Goal: Task Accomplishment & Management: Complete application form

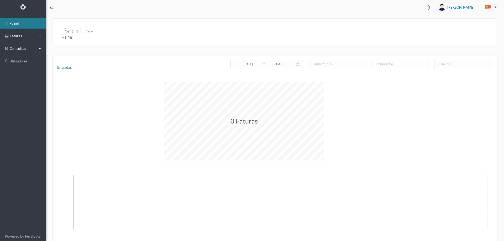
click at [29, 36] on span "Faturas" at bounding box center [22, 35] width 29 height 5
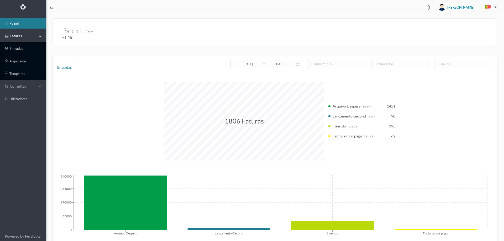
click at [22, 51] on link "entradas" at bounding box center [23, 48] width 46 height 10
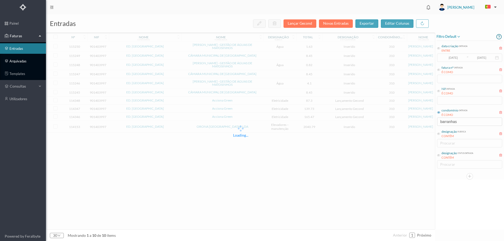
click at [10, 63] on link "arquivadas" at bounding box center [23, 61] width 46 height 10
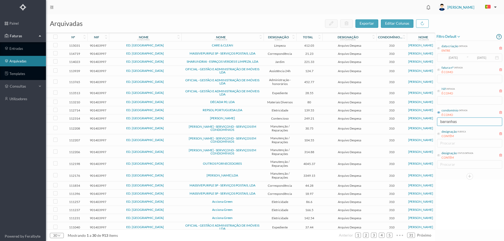
drag, startPoint x: 463, startPoint y: 123, endPoint x: 383, endPoint y: 121, distance: 79.8
click at [383, 121] on div "arquivadas exportar editar colunas nº nif nome condomínio nome fornecedor desig…" at bounding box center [275, 127] width 458 height 227
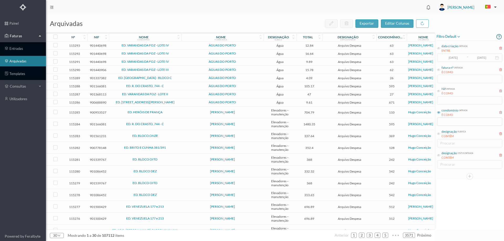
click at [446, 39] on span "filtro default" at bounding box center [449, 37] width 24 height 6
click at [452, 53] on span "abrir filtro" at bounding box center [454, 54] width 19 height 4
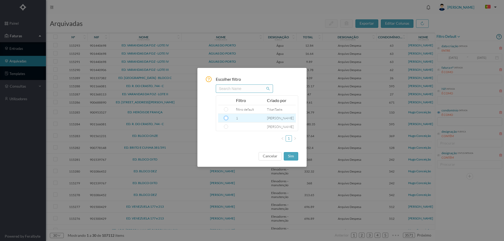
click at [225, 118] on input "radio" at bounding box center [226, 118] width 4 height 4
radio input "true"
click at [289, 155] on button "sim" at bounding box center [291, 156] width 14 height 8
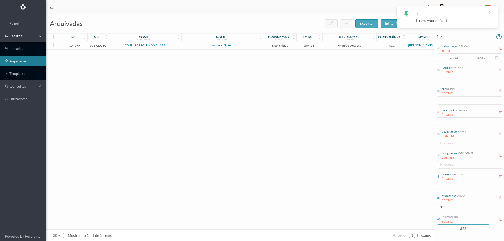
scroll to position [14, 0]
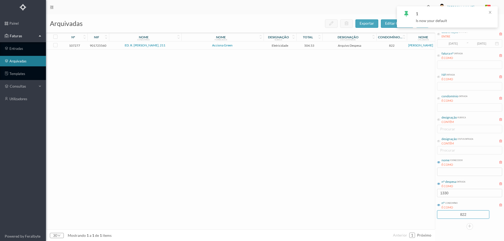
drag, startPoint x: 466, startPoint y: 228, endPoint x: 435, endPoint y: 223, distance: 31.4
click at [435, 223] on div "arquivadas exportar editar colunas nº nif nome condomínio nome fornecedor desig…" at bounding box center [275, 127] width 458 height 227
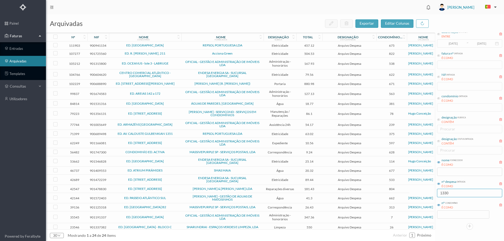
click at [432, 191] on div "arquivadas exportar editar colunas nº nif nome condomínio nome fornecedor desig…" at bounding box center [275, 127] width 458 height 227
click at [454, 217] on input at bounding box center [463, 215] width 52 height 8
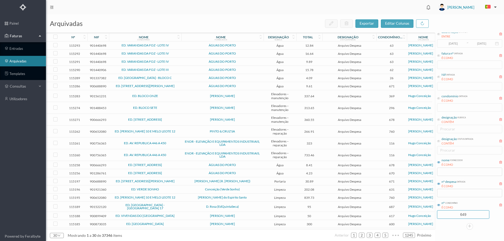
type input "649"
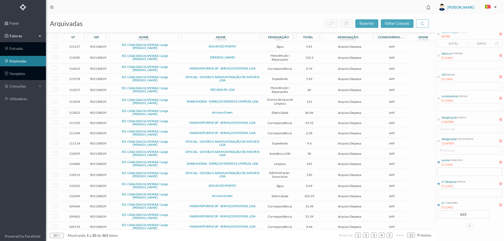
click at [421, 162] on div "nº nif nome condomínio nome fornecedor designação rubrica total designação stat…" at bounding box center [240, 131] width 389 height 197
click at [461, 193] on input "text" at bounding box center [469, 193] width 65 height 8
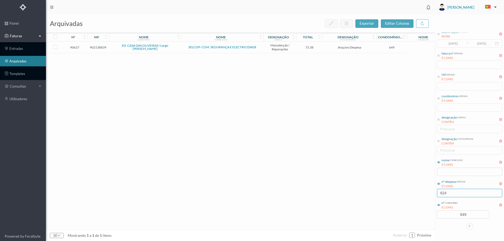
type input "624"
click at [184, 46] on span "SELCOP- COM. SEGURANÇA E ELECTRICIDADE" at bounding box center [223, 47] width 80 height 3
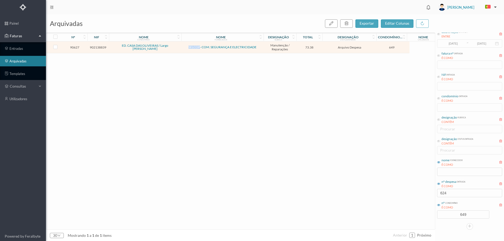
click at [184, 46] on span "SELCOP- COM. SEGURANÇA E ELECTRICIDADE" at bounding box center [223, 47] width 80 height 3
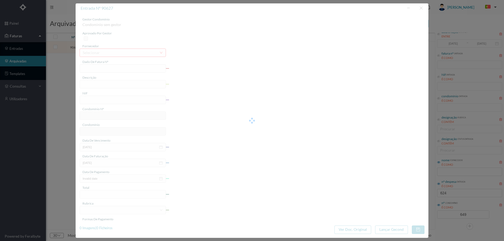
type input "FCT ER25/26"
type input "manutenções / reparações"
type input "902138839"
type input "14-01-2025"
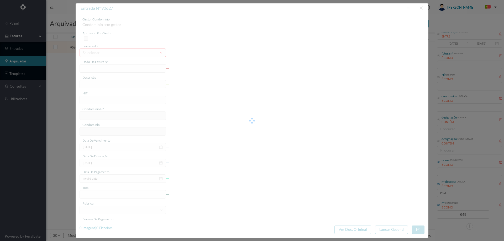
type input "20-01-2025"
type input "73.38"
type input "649"
type input "ED. CASA DAS OLIVEIRAS / Largo Alberto Pimentel"
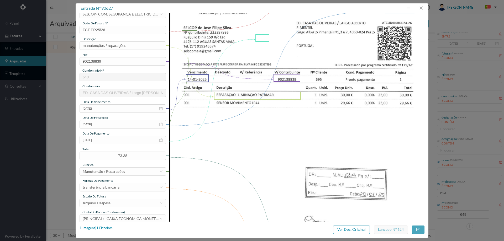
scroll to position [79, 0]
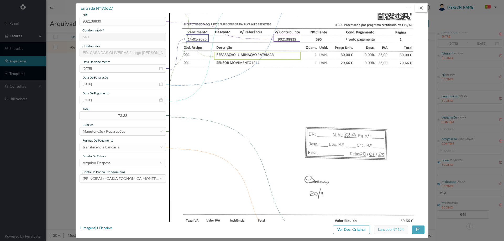
click at [419, 9] on button "button" at bounding box center [421, 8] width 13 height 8
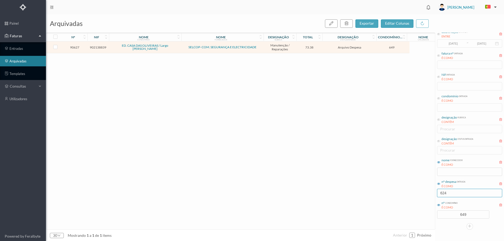
drag, startPoint x: 457, startPoint y: 195, endPoint x: 438, endPoint y: 193, distance: 19.5
click at [438, 193] on input "624" at bounding box center [469, 193] width 65 height 8
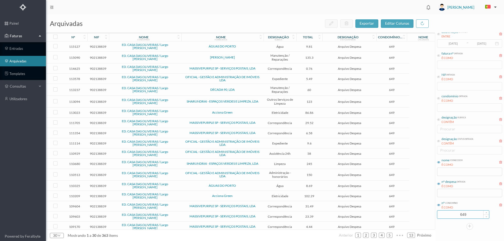
drag, startPoint x: 465, startPoint y: 216, endPoint x: 453, endPoint y: 214, distance: 13.0
click at [453, 214] on input "649" at bounding box center [463, 215] width 52 height 8
type input "649"
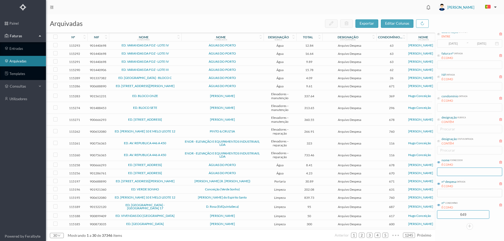
click at [444, 172] on input "text" at bounding box center [469, 172] width 65 height 8
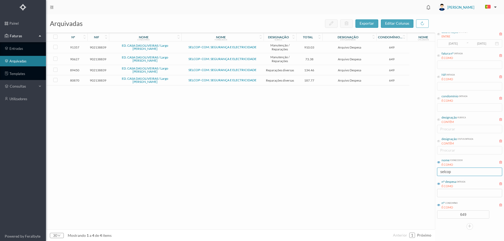
type input "selcop"
click at [167, 132] on div "91357 902138839 ED. CASA DAS OLIVEIRAS / Largo Alberto Pimentel SELCOP- COM. SE…" at bounding box center [227, 135] width 363 height 188
click at [182, 51] on td "SELCOP- COM. SEGURANÇA E ELECTRICIDADE" at bounding box center [222, 47] width 82 height 12
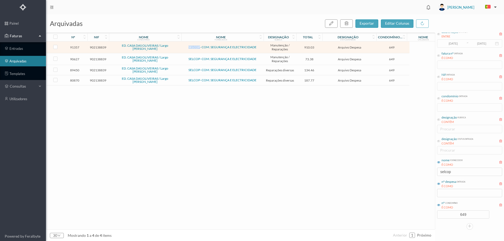
click at [182, 51] on td "SELCOP- COM. SEGURANÇA E ELECTRICIDADE" at bounding box center [222, 47] width 82 height 12
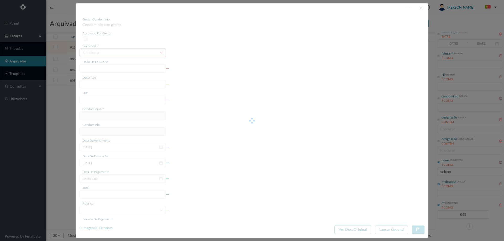
type input "FCT ER25/11"
type input "Reparaçao iluminaçao exterior"
type input "902138839"
type input "13-01-2025"
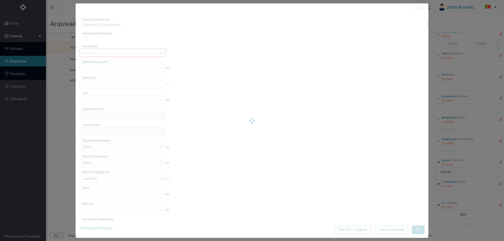
type input "31-01-2025"
type input "910.03"
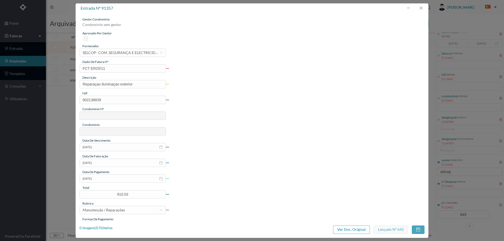
type input "649"
type input "ED. CASA DAS OLIVEIRAS / Largo Alberto Pimentel"
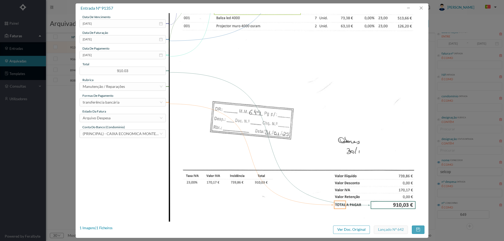
scroll to position [159, 0]
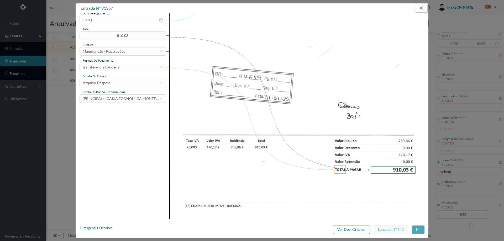
click at [423, 8] on button "button" at bounding box center [421, 8] width 13 height 8
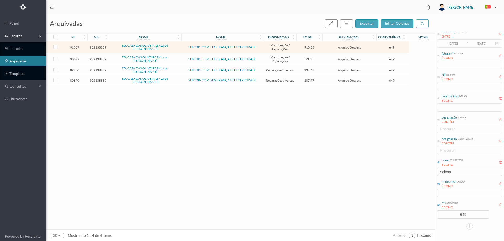
click at [324, 50] on td "Arquivo Despesa" at bounding box center [349, 47] width 54 height 12
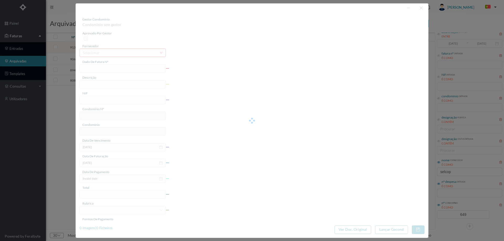
type input "FCT ER25/11"
type input "Reparaçao iluminaçao exterior"
type input "902138839"
type input "13-01-2025"
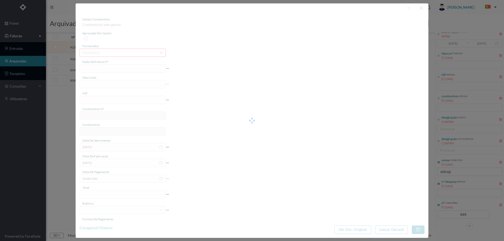
type input "31-01-2025"
type input "910.03"
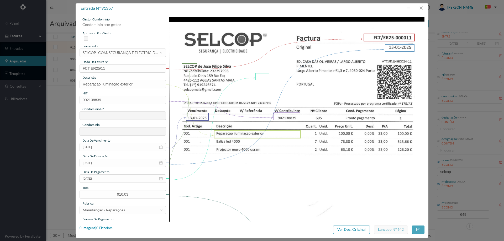
type input "649"
type input "ED. CASA DAS OLIVEIRAS / Largo Alberto Pimentel"
click at [421, 9] on button "button" at bounding box center [421, 8] width 13 height 8
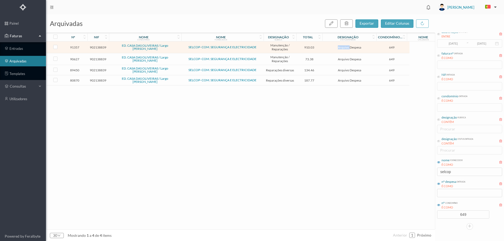
click at [325, 50] on td "Arquivo Despesa" at bounding box center [349, 47] width 54 height 12
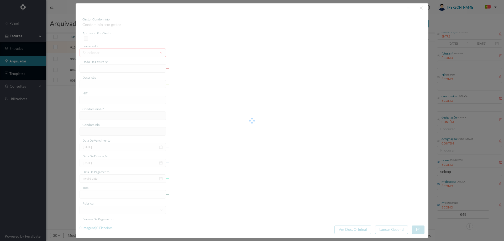
type input "FCT ER25/11"
type input "Reparaçao iluminaçao exterior"
type input "902138839"
type input "13-01-2025"
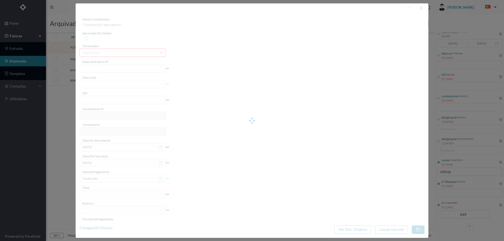
type input "31-01-2025"
type input "910.03"
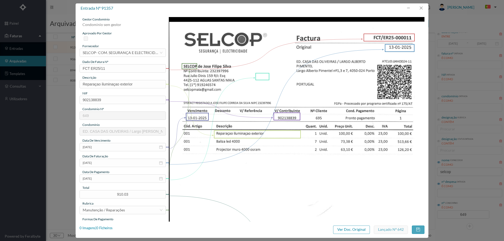
type input "649"
type input "ED. CASA DAS OLIVEIRAS / Largo Alberto Pimentel"
